Goal: Task Accomplishment & Management: Manage account settings

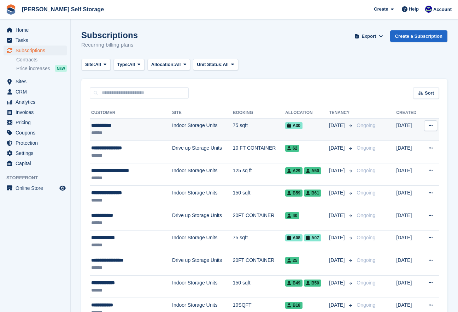
click at [288, 126] on span "A30" at bounding box center [293, 125] width 17 height 7
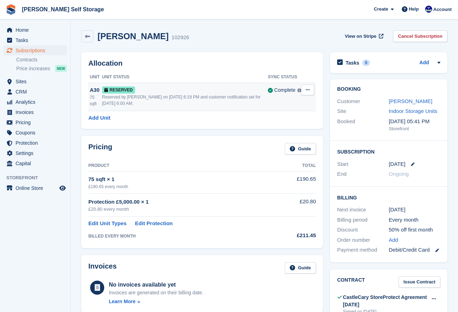
click at [308, 90] on icon at bounding box center [308, 90] width 4 height 5
click at [273, 102] on p "Grant Early Access" at bounding box center [281, 103] width 62 height 9
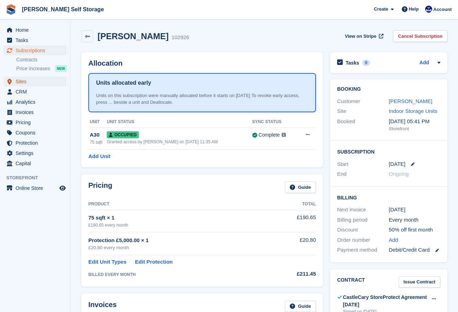
click at [15, 84] on link "Sites" at bounding box center [35, 82] width 63 height 10
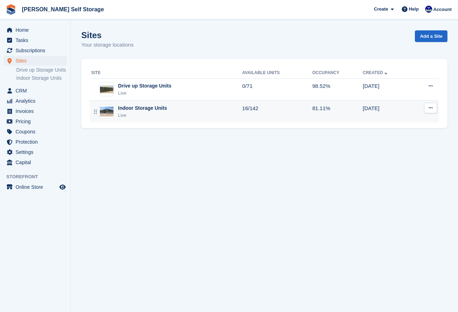
click at [127, 114] on div "Live" at bounding box center [142, 115] width 49 height 7
